Goal: Task Accomplishment & Management: Manage account settings

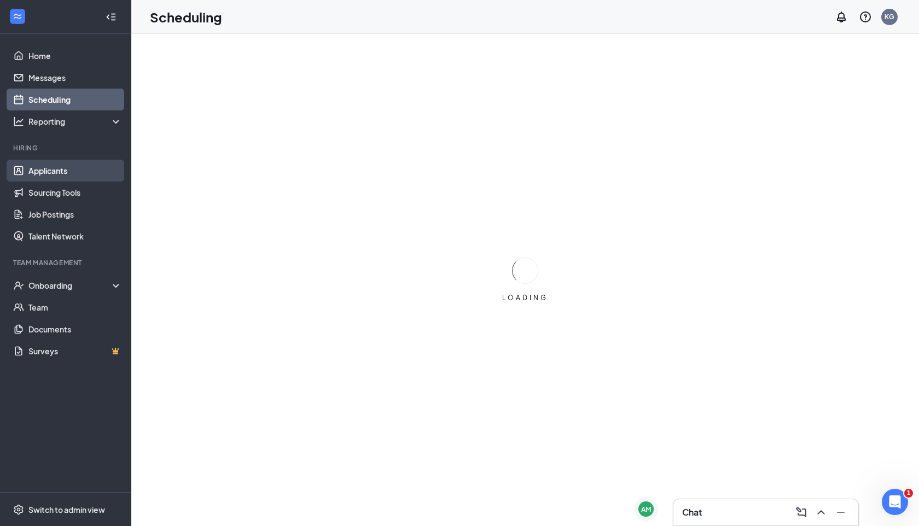
click at [53, 177] on link "Applicants" at bounding box center [75, 171] width 94 height 22
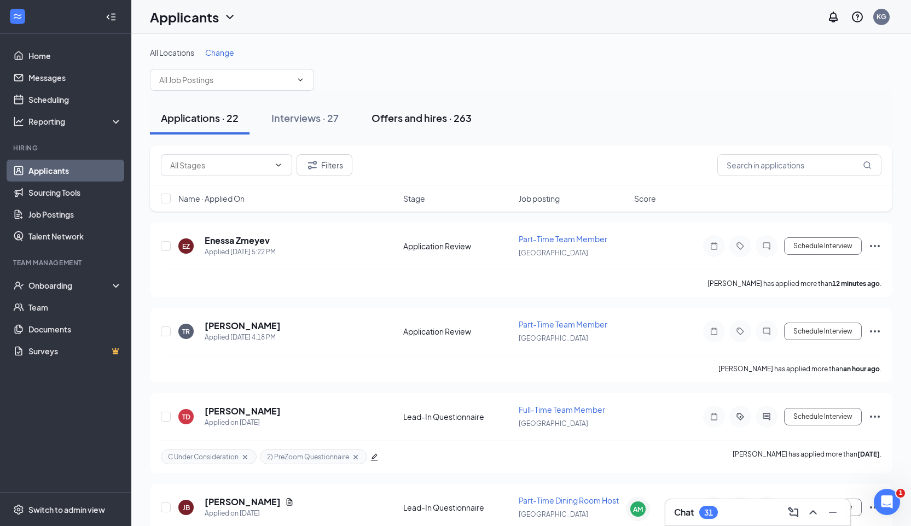
click at [422, 123] on div "Offers and hires · 263" at bounding box center [421, 118] width 100 height 14
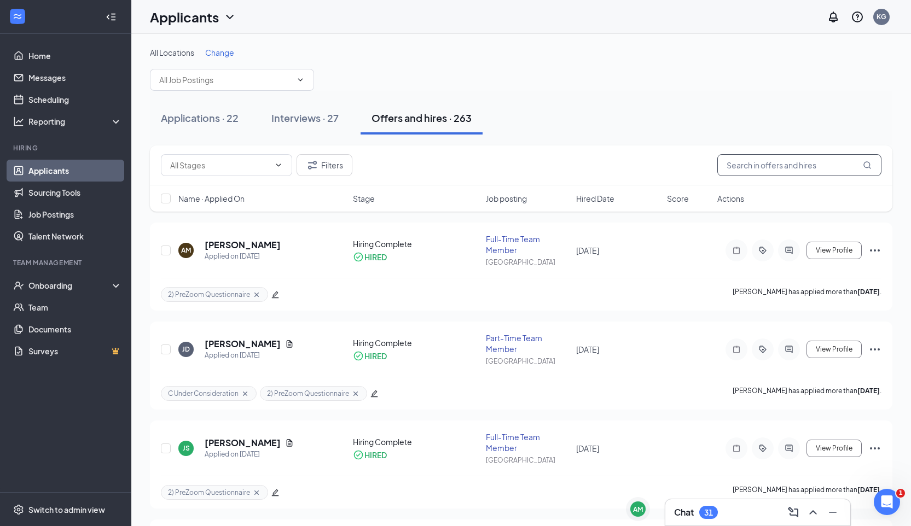
click at [766, 164] on input "text" at bounding box center [799, 165] width 164 height 22
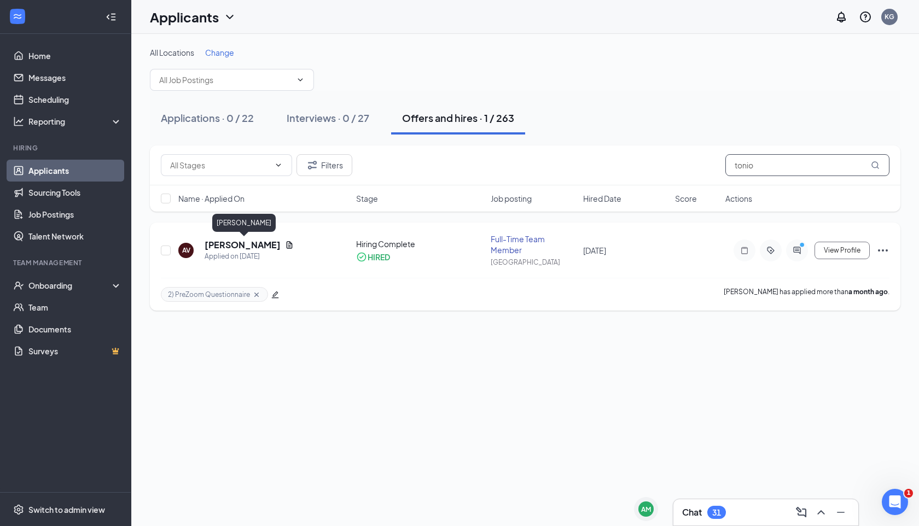
type input "tonio"
click at [266, 247] on h5 "[PERSON_NAME]" at bounding box center [243, 245] width 76 height 12
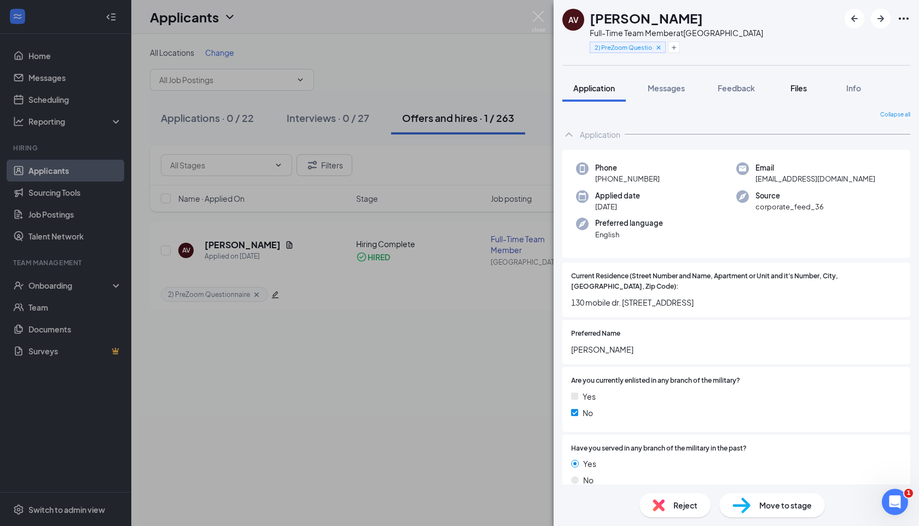
click at [797, 83] on div "Files" at bounding box center [799, 88] width 22 height 11
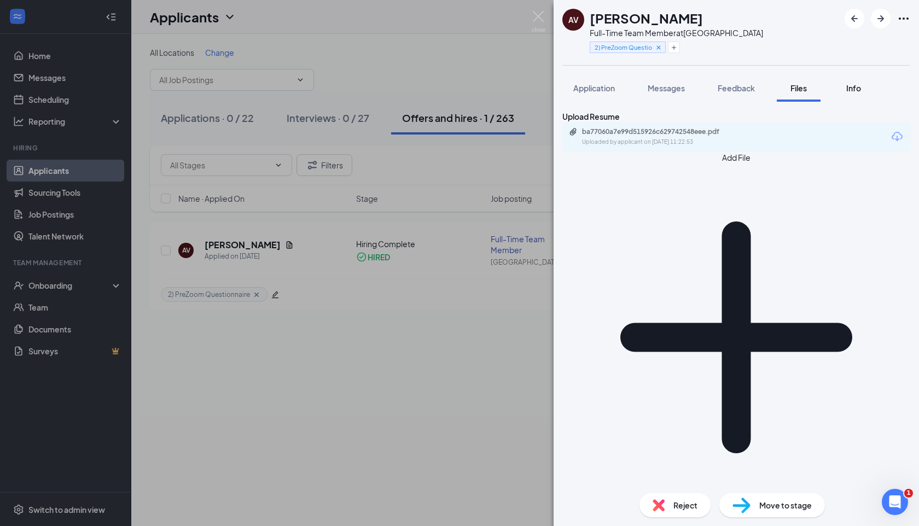
click at [849, 90] on span "Info" at bounding box center [853, 88] width 15 height 10
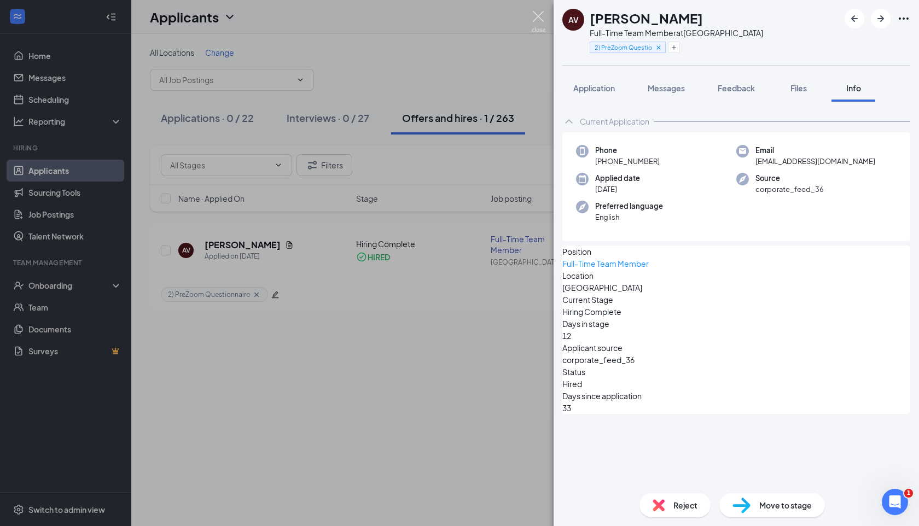
click at [534, 20] on img at bounding box center [539, 21] width 14 height 21
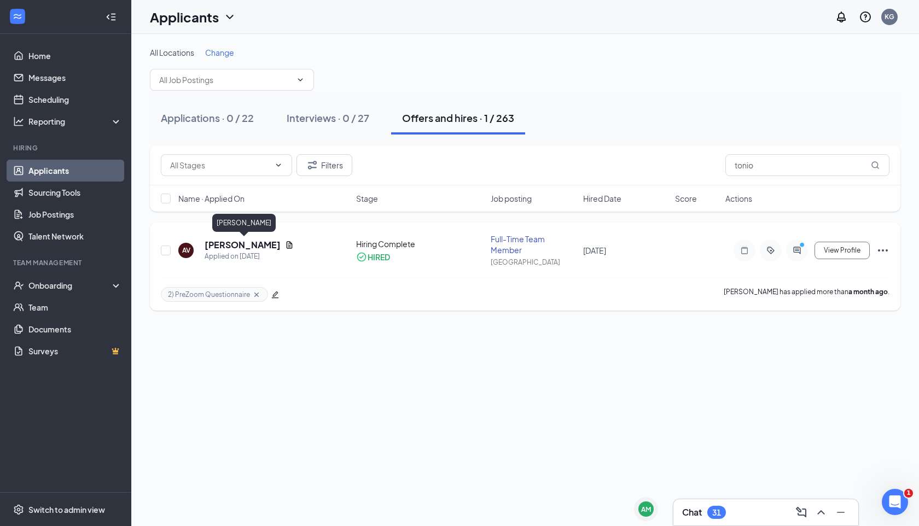
click at [255, 244] on h5 "[PERSON_NAME]" at bounding box center [243, 245] width 76 height 12
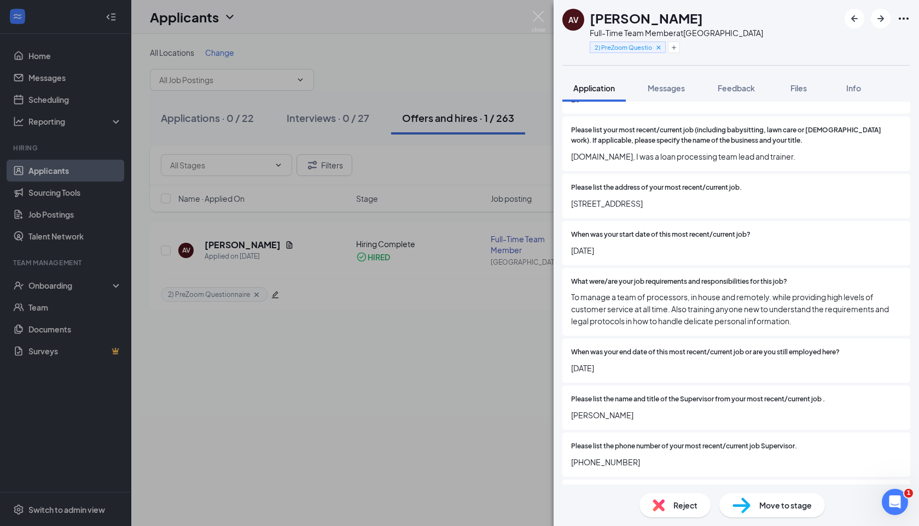
scroll to position [901, 0]
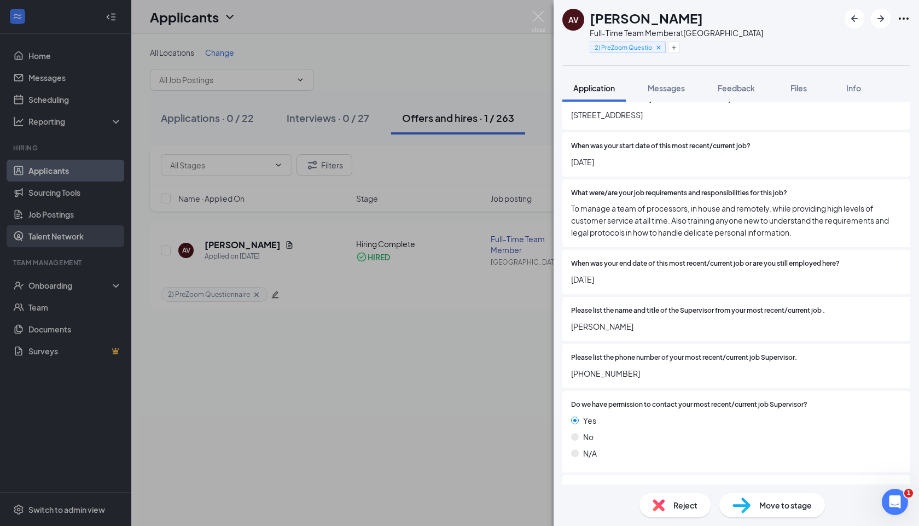
click at [26, 240] on div "AV [PERSON_NAME] Full-Time Team Member at [GEOGRAPHIC_DATA] 2) PreZoom Question…" at bounding box center [459, 263] width 919 height 526
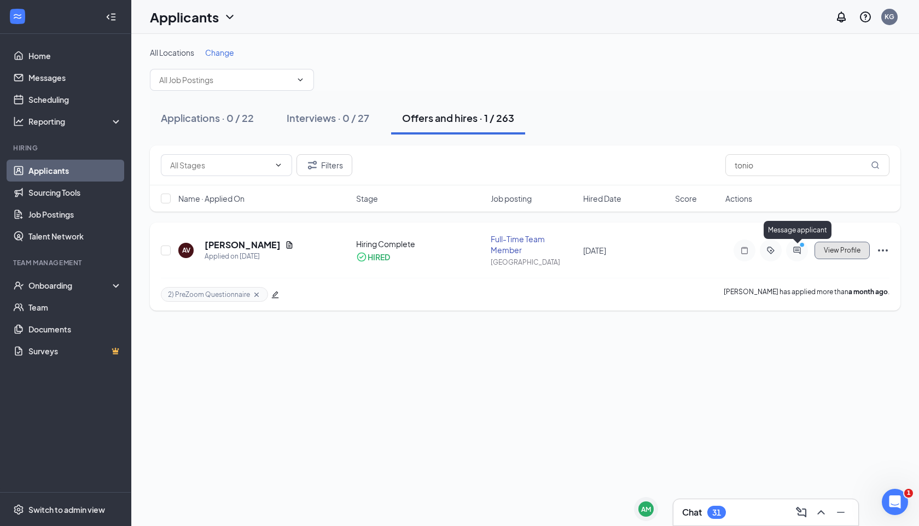
click at [826, 247] on span "View Profile" at bounding box center [842, 251] width 37 height 8
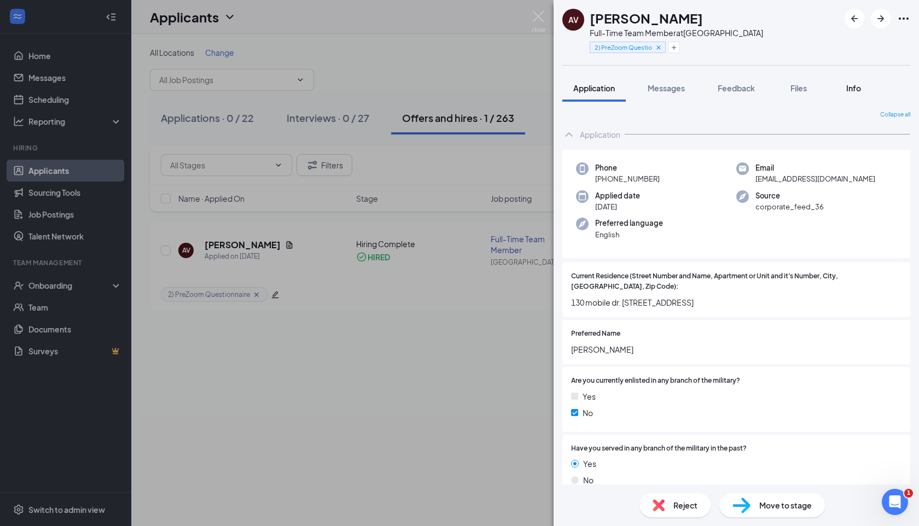
click at [852, 91] on span "Info" at bounding box center [853, 88] width 15 height 10
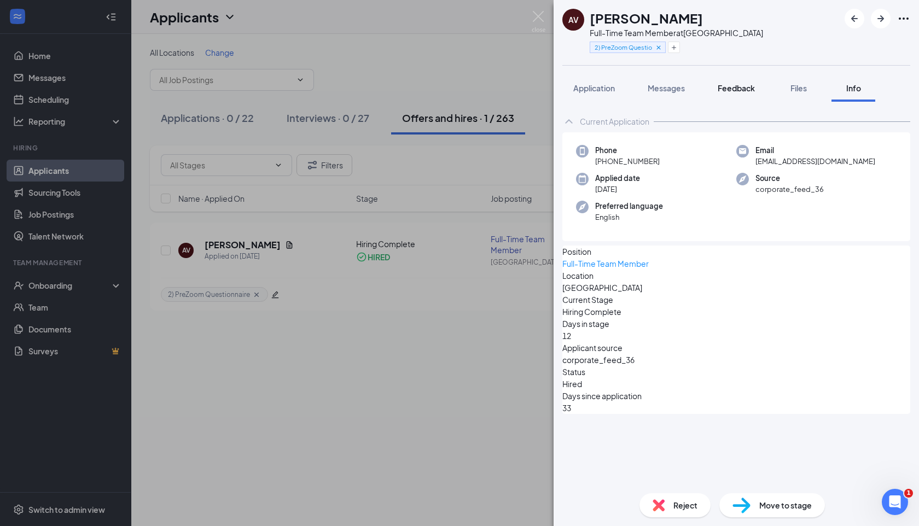
click at [742, 92] on div "Feedback" at bounding box center [736, 88] width 37 height 11
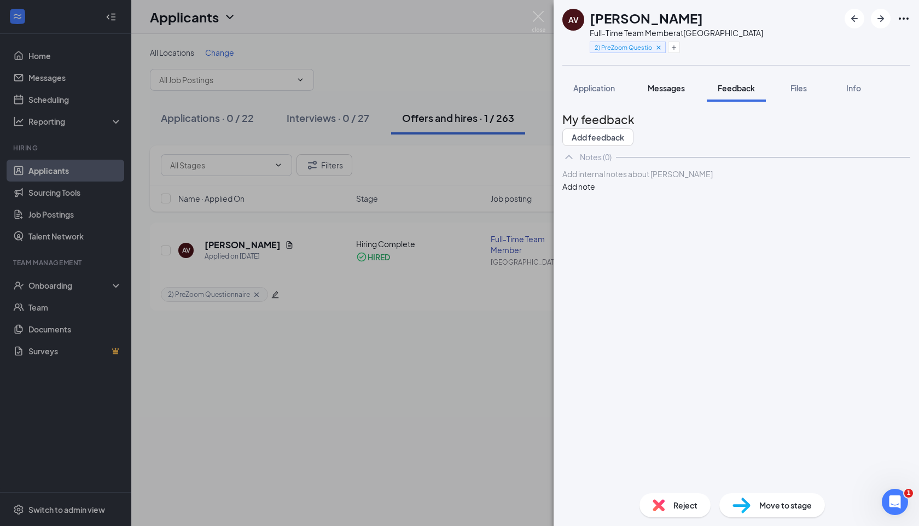
click at [666, 90] on span "Messages" at bounding box center [666, 88] width 37 height 10
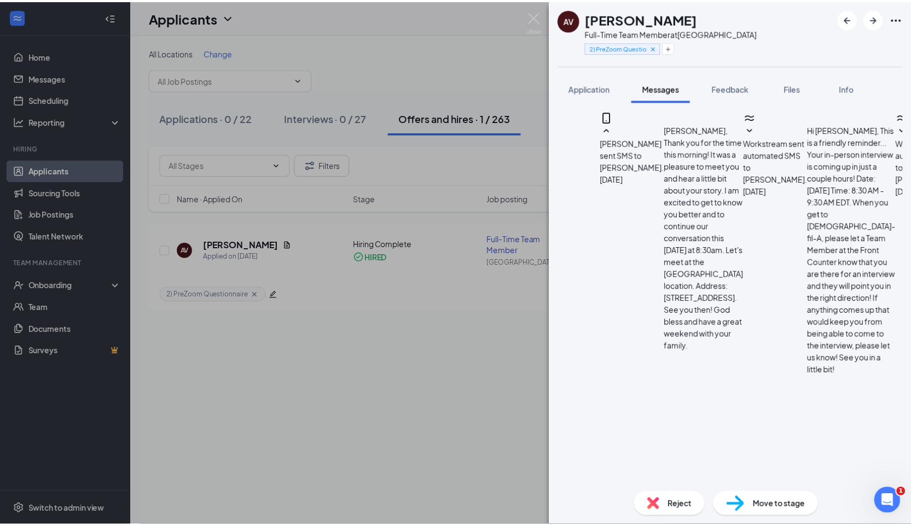
scroll to position [394, 0]
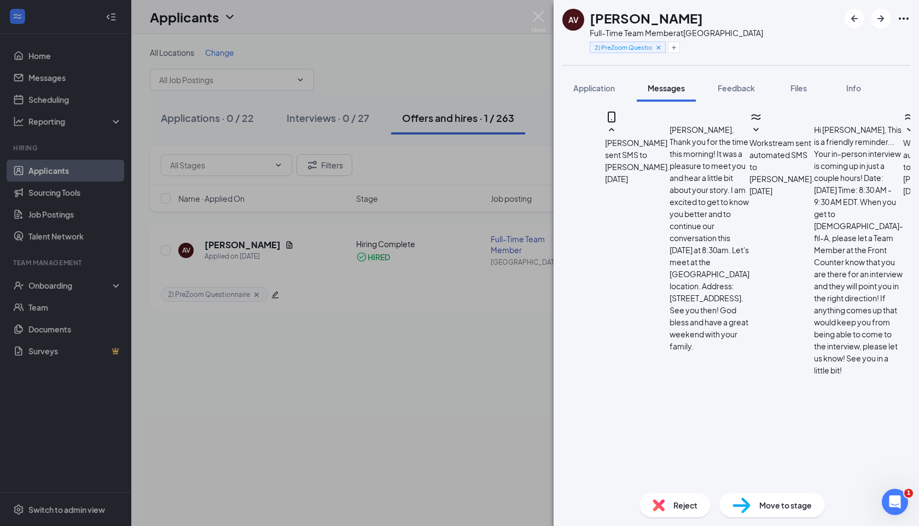
click at [439, 359] on div "AV [PERSON_NAME] Full-Time Team Member at [GEOGRAPHIC_DATA] 2) PreZoom Question…" at bounding box center [459, 263] width 919 height 526
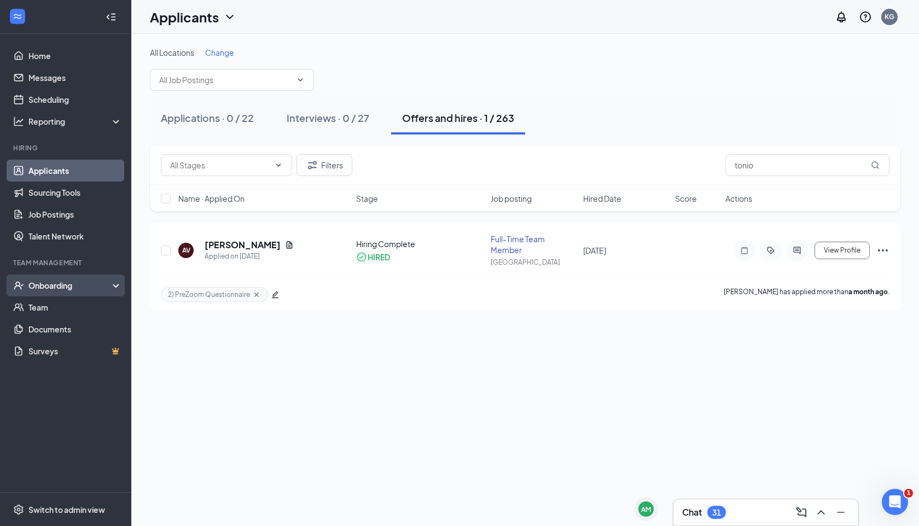
click at [72, 284] on div "Onboarding" at bounding box center [70, 285] width 84 height 11
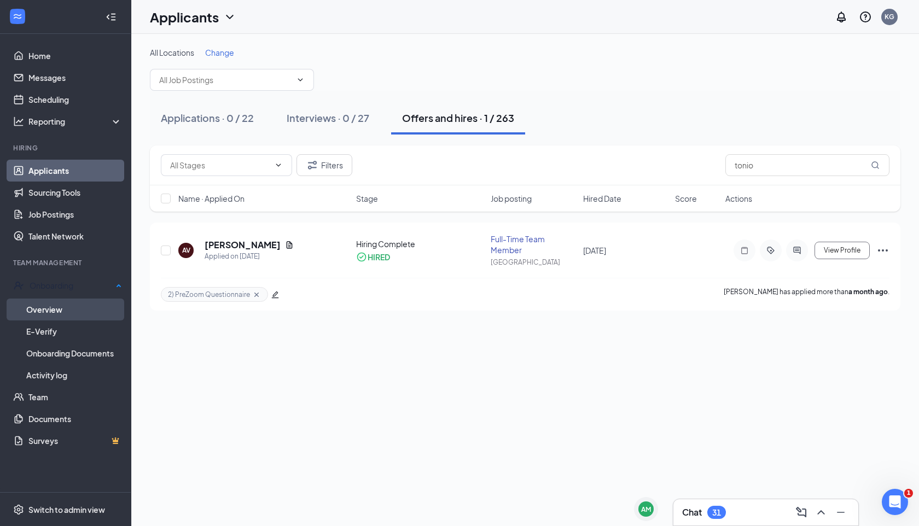
click at [63, 302] on link "Overview" at bounding box center [74, 310] width 96 height 22
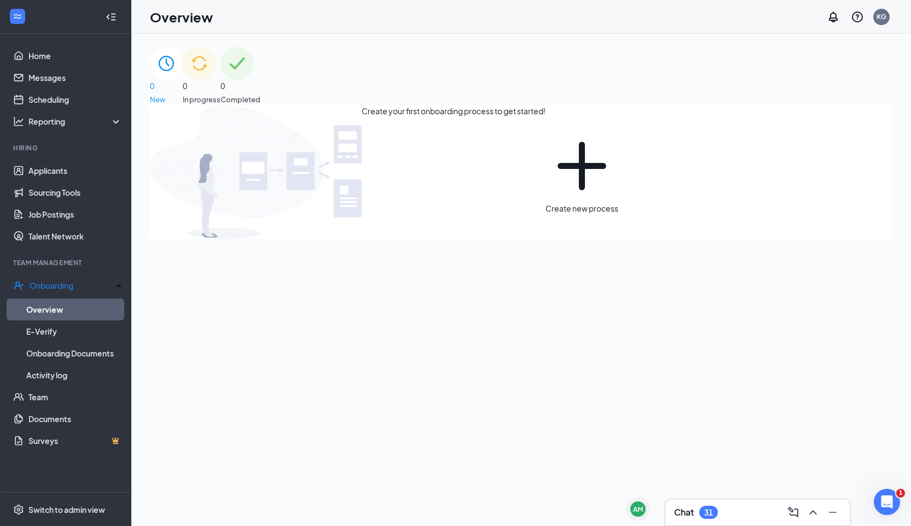
click at [260, 96] on div "0 Completed" at bounding box center [240, 76] width 40 height 58
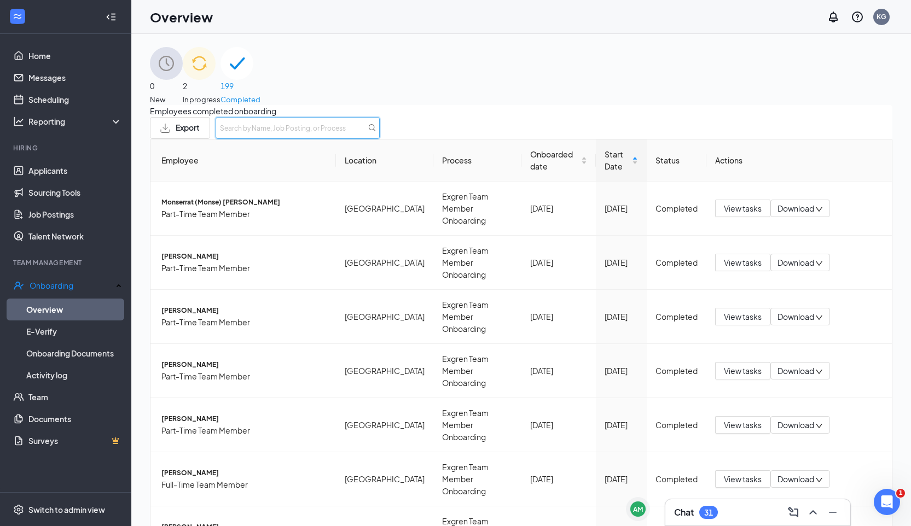
click at [380, 136] on input "text" at bounding box center [297, 128] width 164 height 22
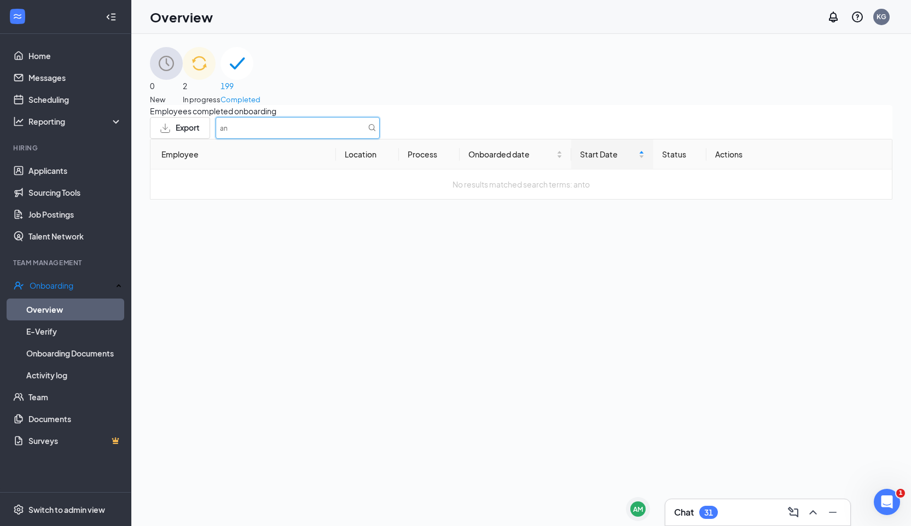
type input "a"
type input "tonio"
click at [220, 81] on div "2 In progress" at bounding box center [202, 76] width 38 height 58
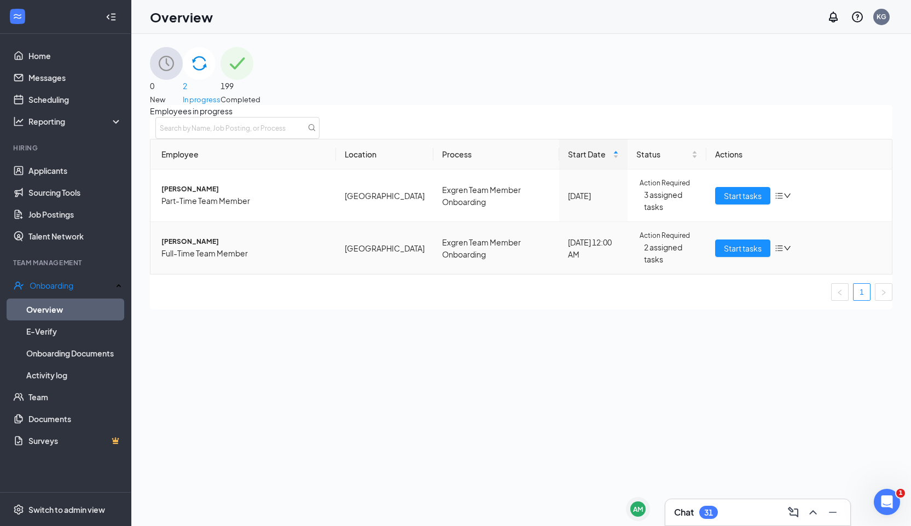
click at [226, 238] on span "[PERSON_NAME]" at bounding box center [244, 242] width 166 height 10
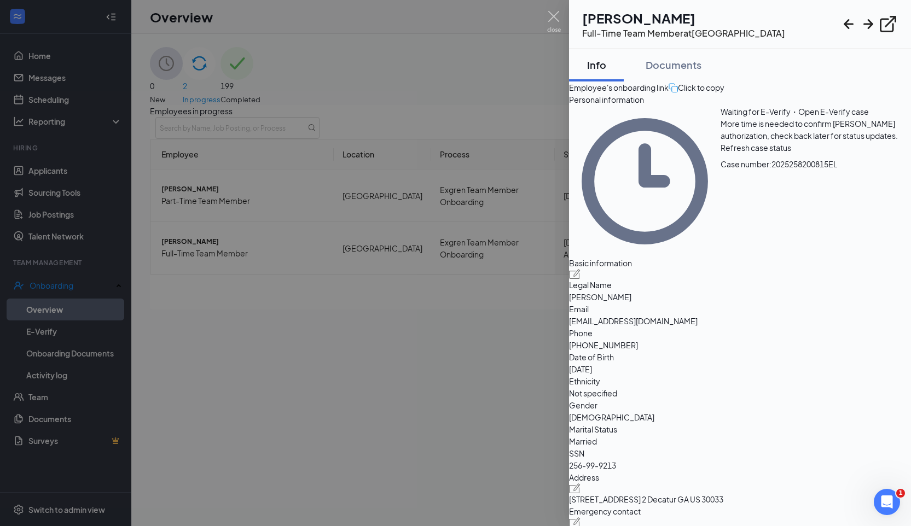
click at [404, 337] on div at bounding box center [455, 263] width 911 height 526
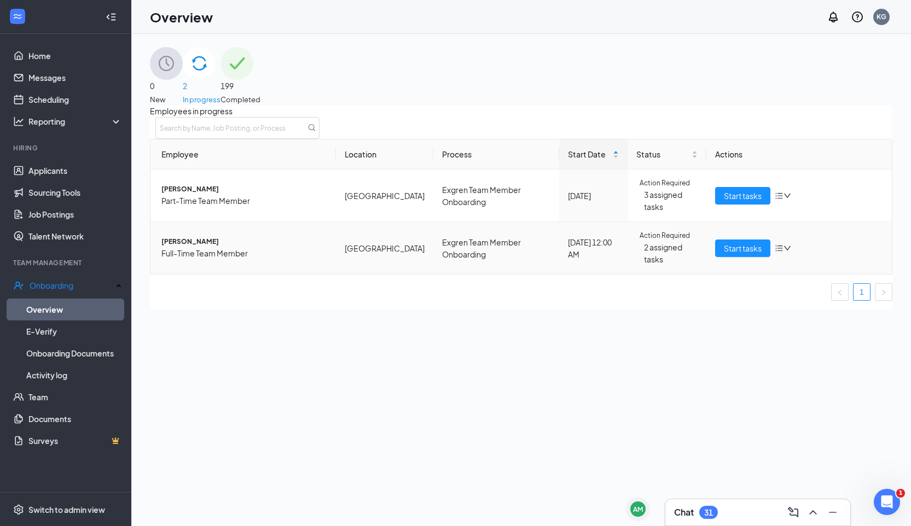
click at [774, 244] on icon "bars" at bounding box center [778, 248] width 9 height 9
click at [433, 249] on td "Exgren Team Member Onboarding" at bounding box center [496, 248] width 126 height 52
click at [627, 250] on td "Action Required 2 assigned tasks" at bounding box center [666, 248] width 79 height 52
click at [206, 239] on span "[PERSON_NAME]" at bounding box center [244, 242] width 166 height 10
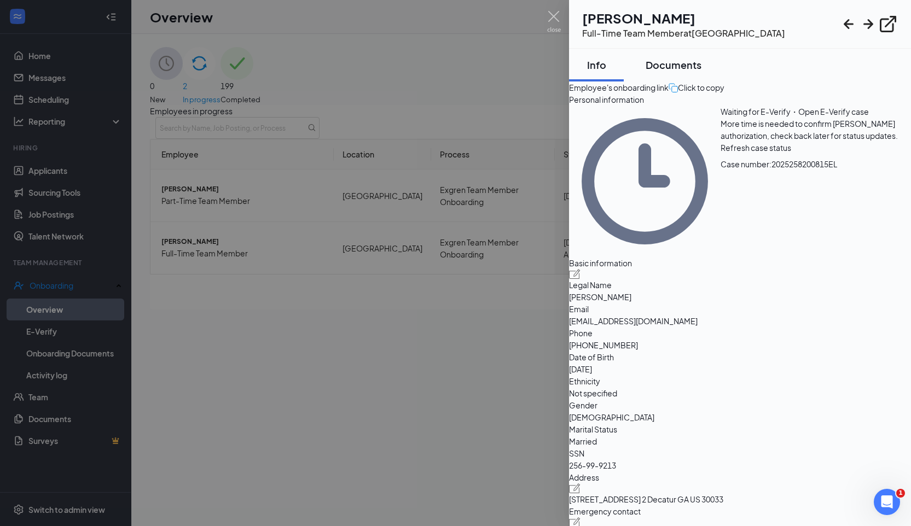
click at [701, 72] on button "Documents" at bounding box center [673, 65] width 78 height 33
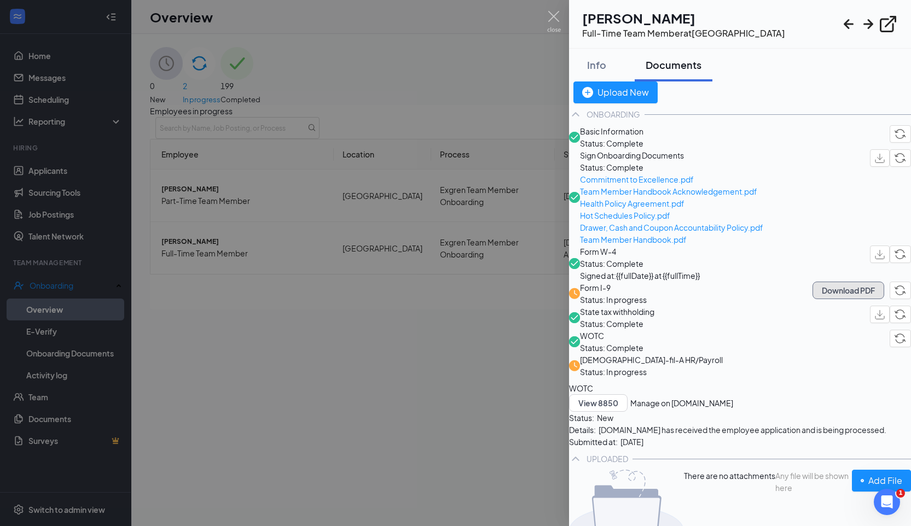
click at [812, 299] on button "Download PDF" at bounding box center [848, 291] width 72 height 18
